Goal: Task Accomplishment & Management: Use online tool/utility

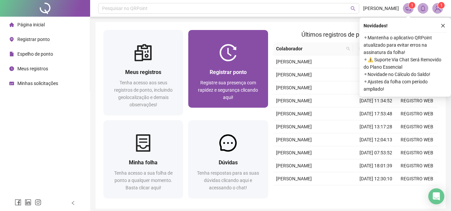
click at [223, 76] on div "Registrar ponto" at bounding box center [227, 72] width 63 height 8
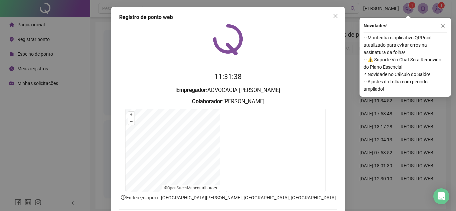
click at [313, 67] on div "11:31:38 Empregador : ADVOCACIA DE [PERSON_NAME] : [PERSON_NAME] + – ⇧ › © Open…" at bounding box center [228, 127] width 218 height 207
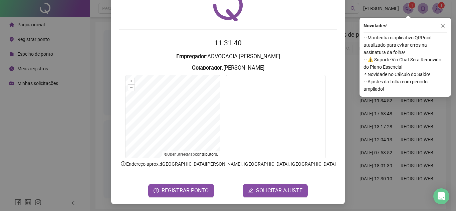
scroll to position [35, 0]
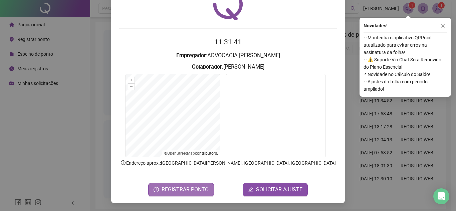
click at [167, 189] on span "REGISTRAR PONTO" at bounding box center [185, 190] width 47 height 8
